Goal: Information Seeking & Learning: Understand process/instructions

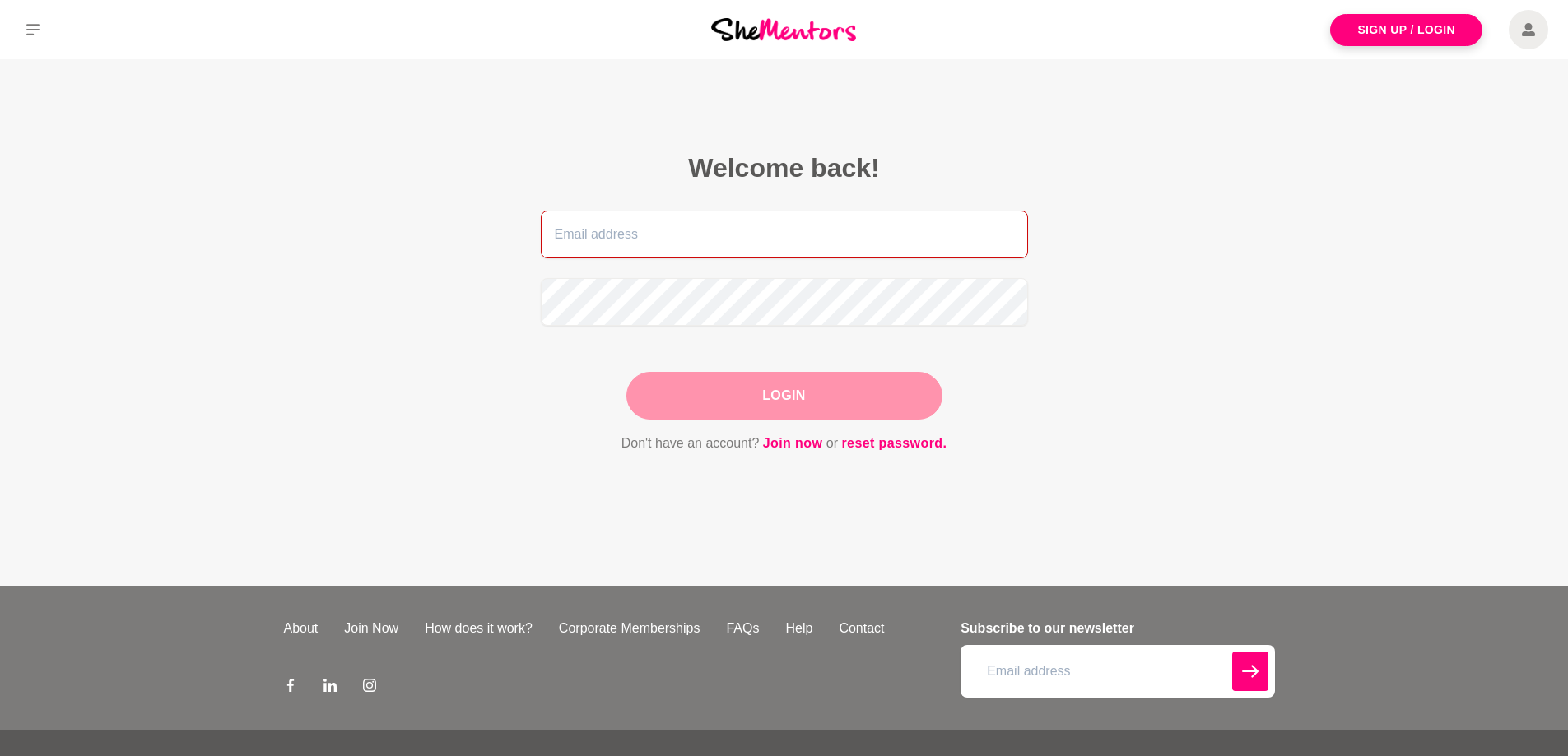
type input "[EMAIL_ADDRESS][DOMAIN_NAME]"
click at [775, 396] on div "Login" at bounding box center [784, 395] width 316 height 47
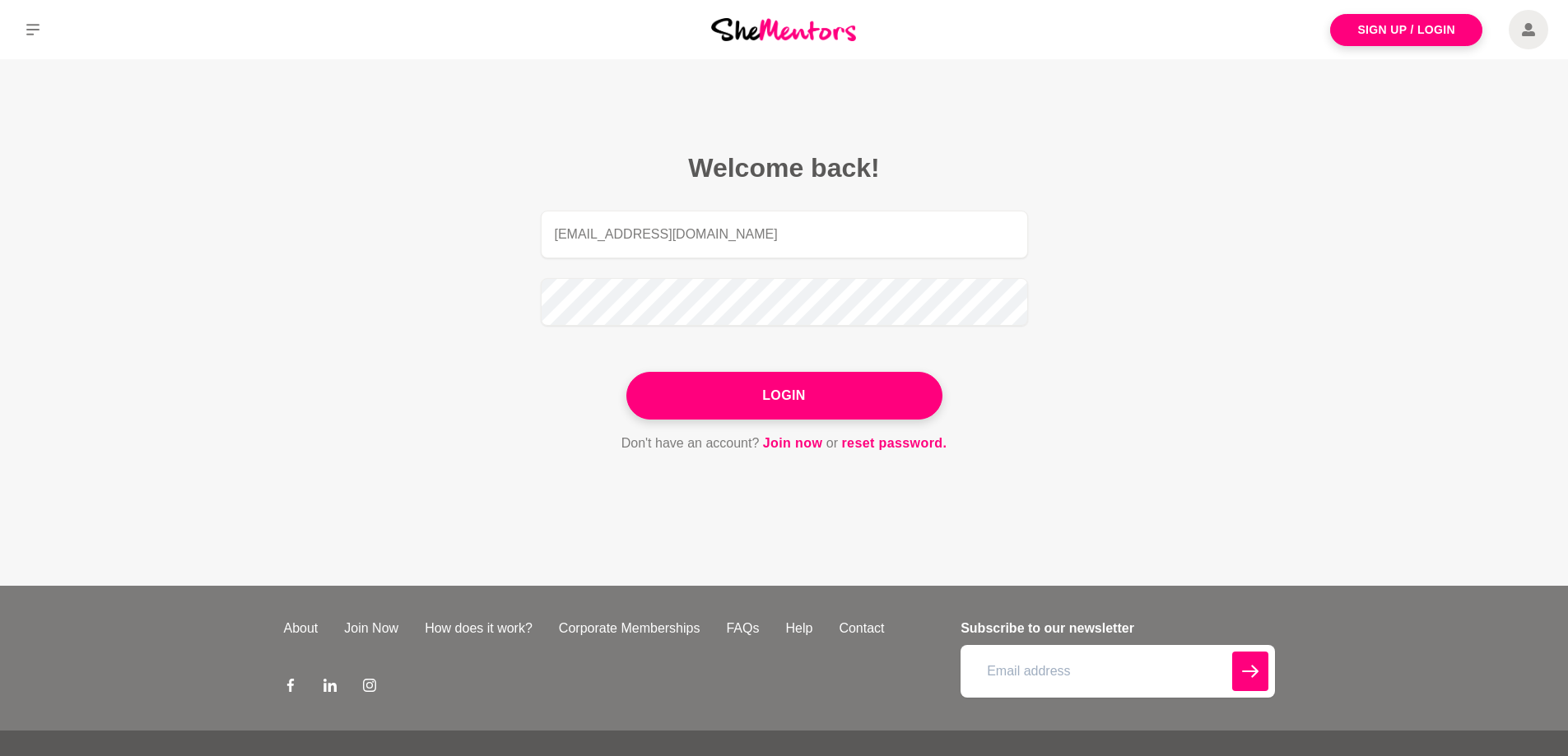
click at [775, 396] on button "Login" at bounding box center [784, 395] width 316 height 47
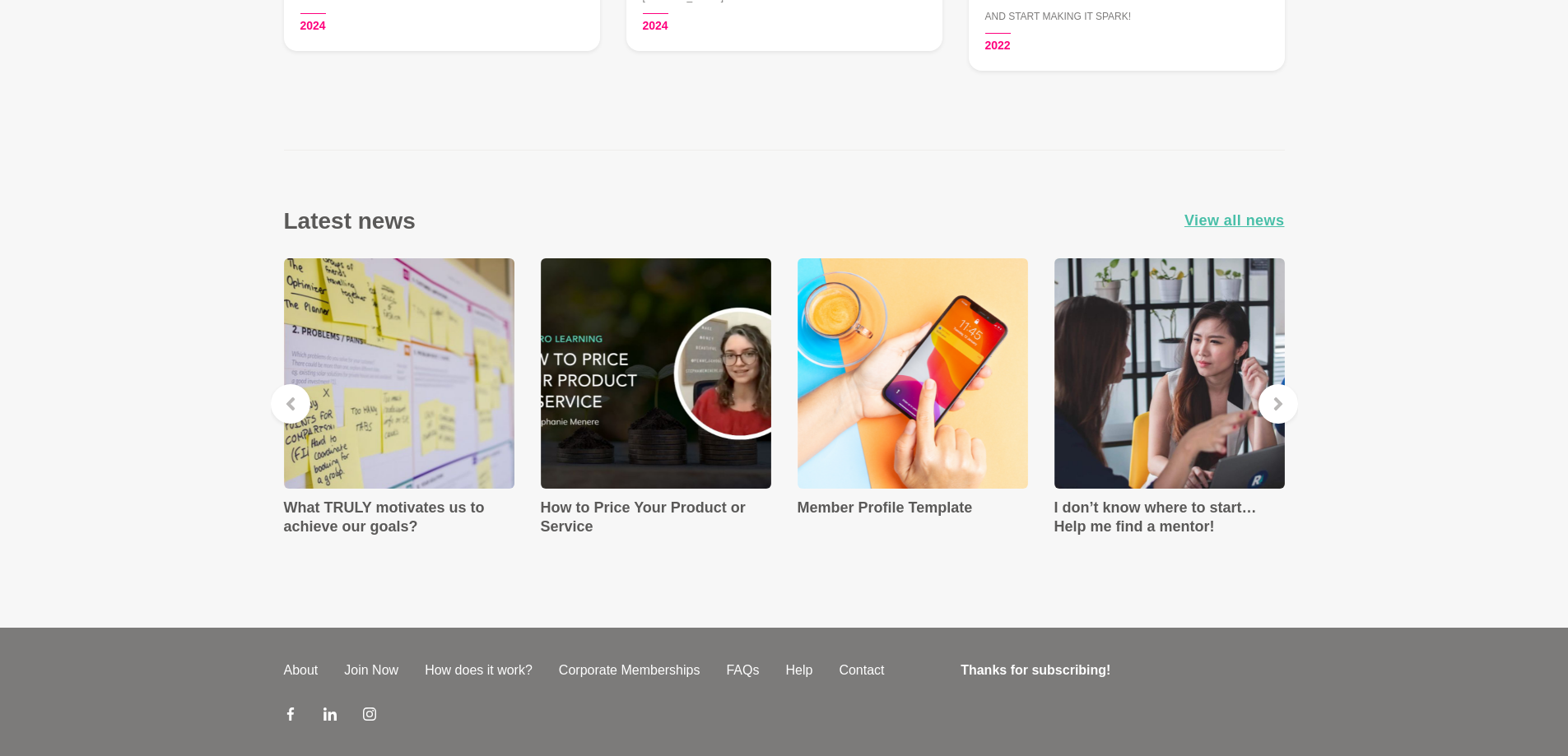
scroll to position [2714, 0]
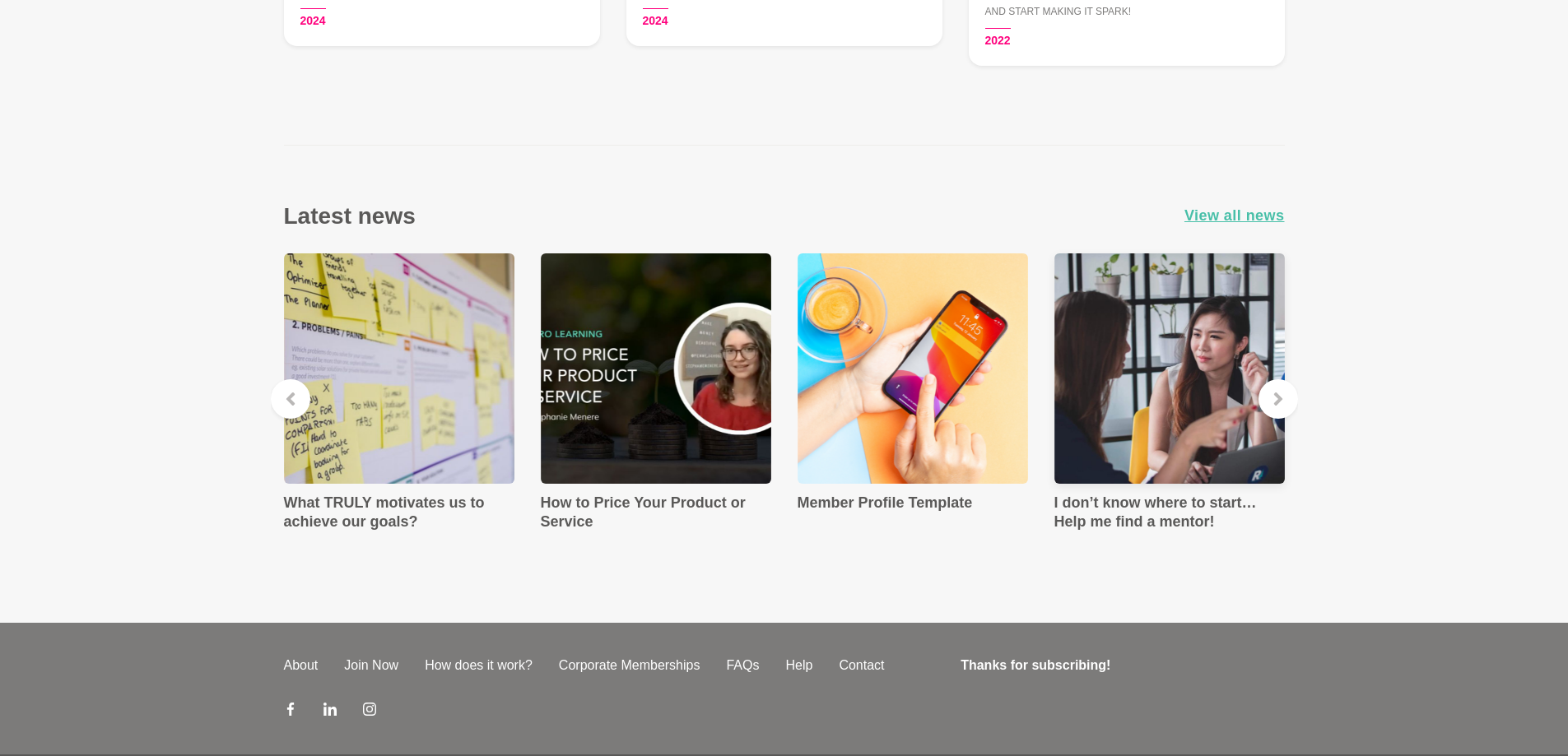
click at [1094, 506] on h4 "I don’t know where to start… Help me find a mentor!" at bounding box center [1169, 512] width 230 height 37
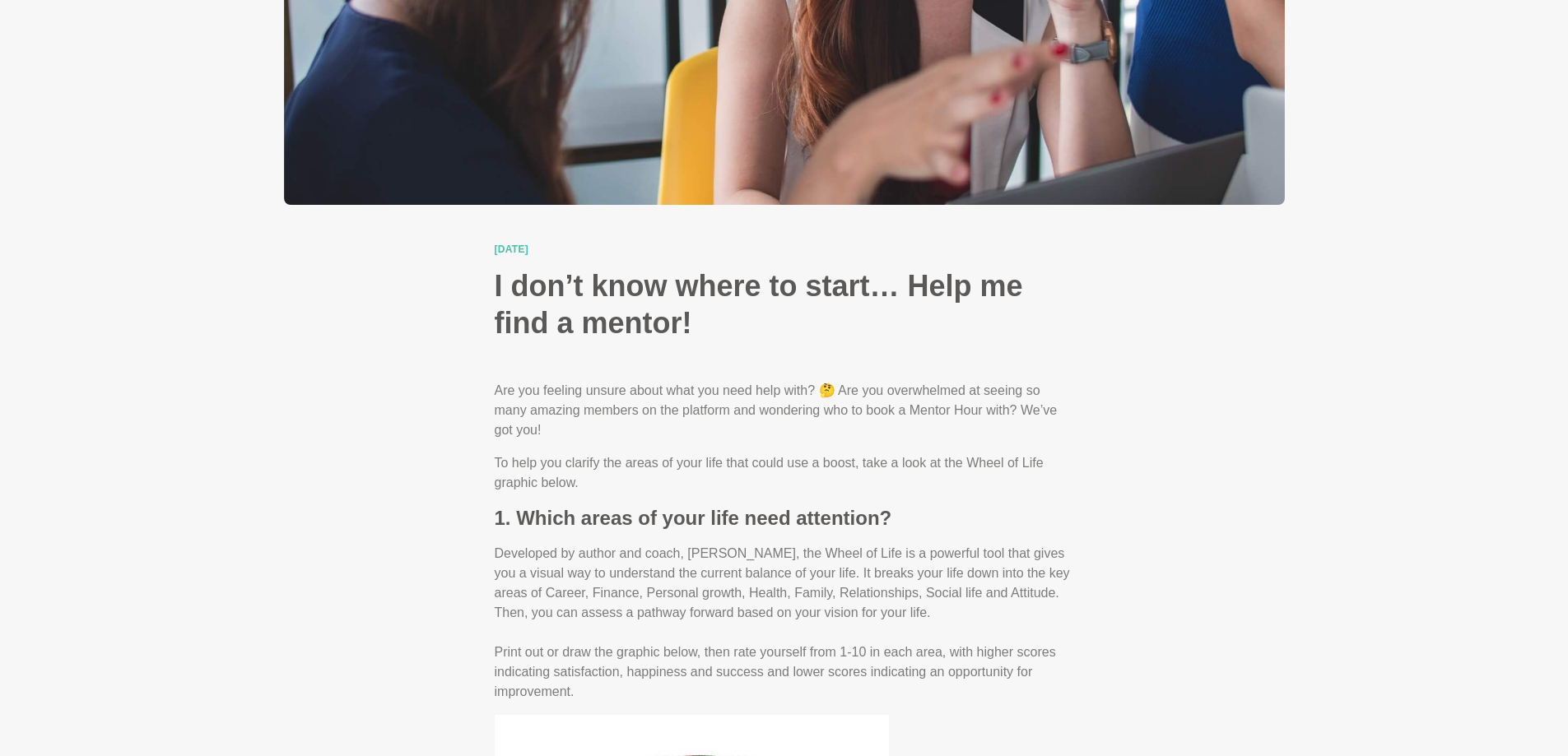
scroll to position [446, 0]
